Goal: Task Accomplishment & Management: Manage account settings

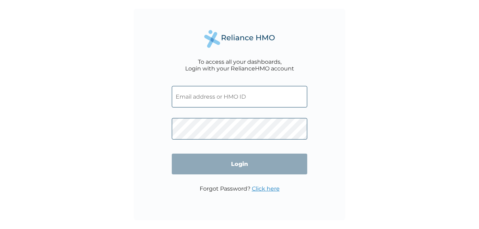
click at [189, 101] on input "text" at bounding box center [239, 97] width 135 height 22
click at [101, 107] on div "To access all your dashboards, Login with your RelianceHMO account Login Forgot…" at bounding box center [239, 114] width 479 height 229
click at [187, 98] on input "text" at bounding box center [239, 97] width 135 height 22
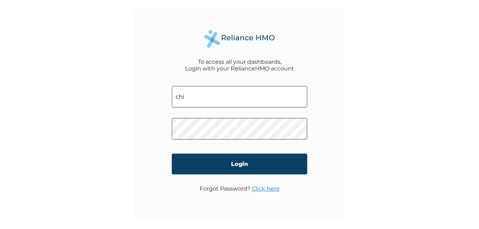
type input "[EMAIL_ADDRESS][DOMAIN_NAME]"
click input "Login" at bounding box center [239, 164] width 135 height 21
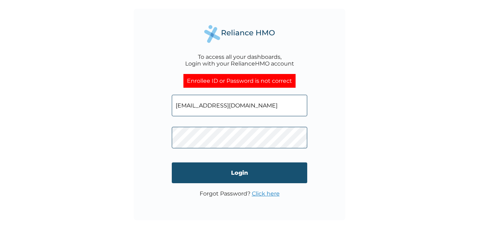
click at [214, 173] on input "Login" at bounding box center [239, 173] width 135 height 21
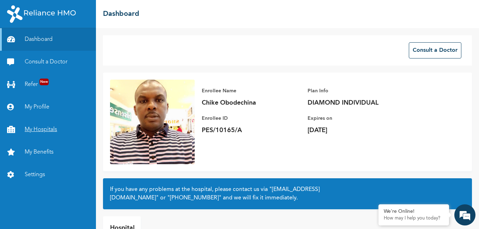
click at [47, 130] on link "My Hospitals" at bounding box center [48, 130] width 96 height 23
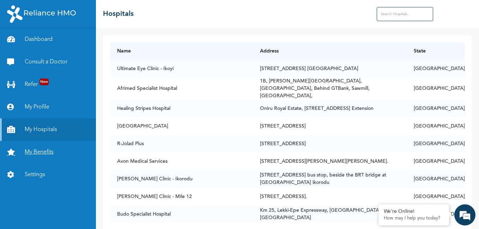
click at [41, 152] on link "My Benefits" at bounding box center [48, 152] width 96 height 23
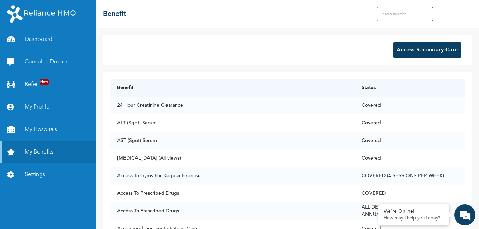
click at [419, 47] on button "Access Secondary Care" at bounding box center [427, 50] width 68 height 16
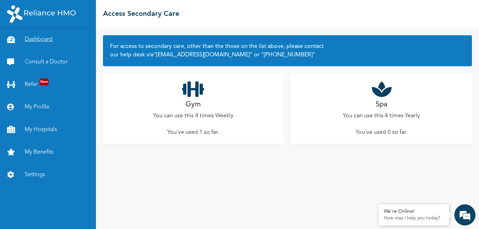
click at [43, 39] on link "Dashboard" at bounding box center [48, 39] width 96 height 23
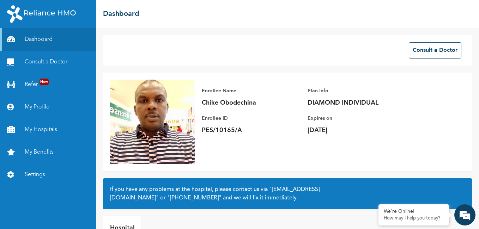
click at [60, 62] on link "Consult a Doctor" at bounding box center [48, 62] width 96 height 23
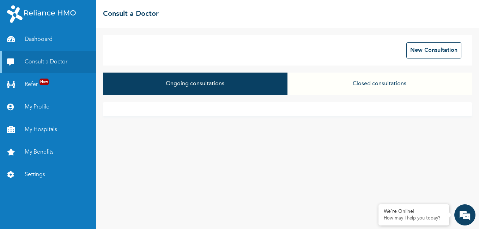
click at [365, 85] on button "Closed consultations" at bounding box center [379, 84] width 184 height 23
